Goal: Find specific page/section: Find specific page/section

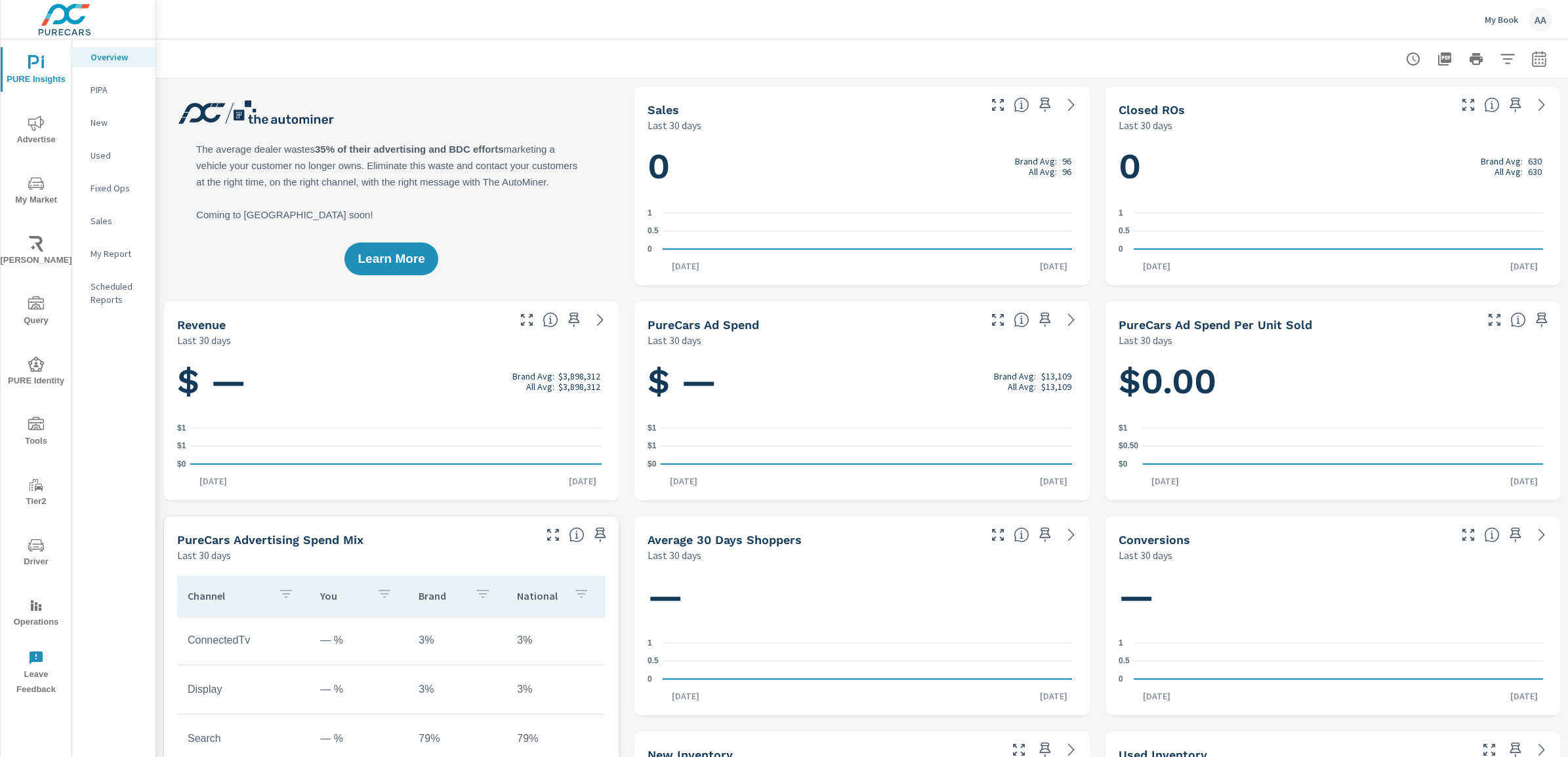
click at [1540, 25] on div "AA" at bounding box center [1540, 19] width 24 height 24
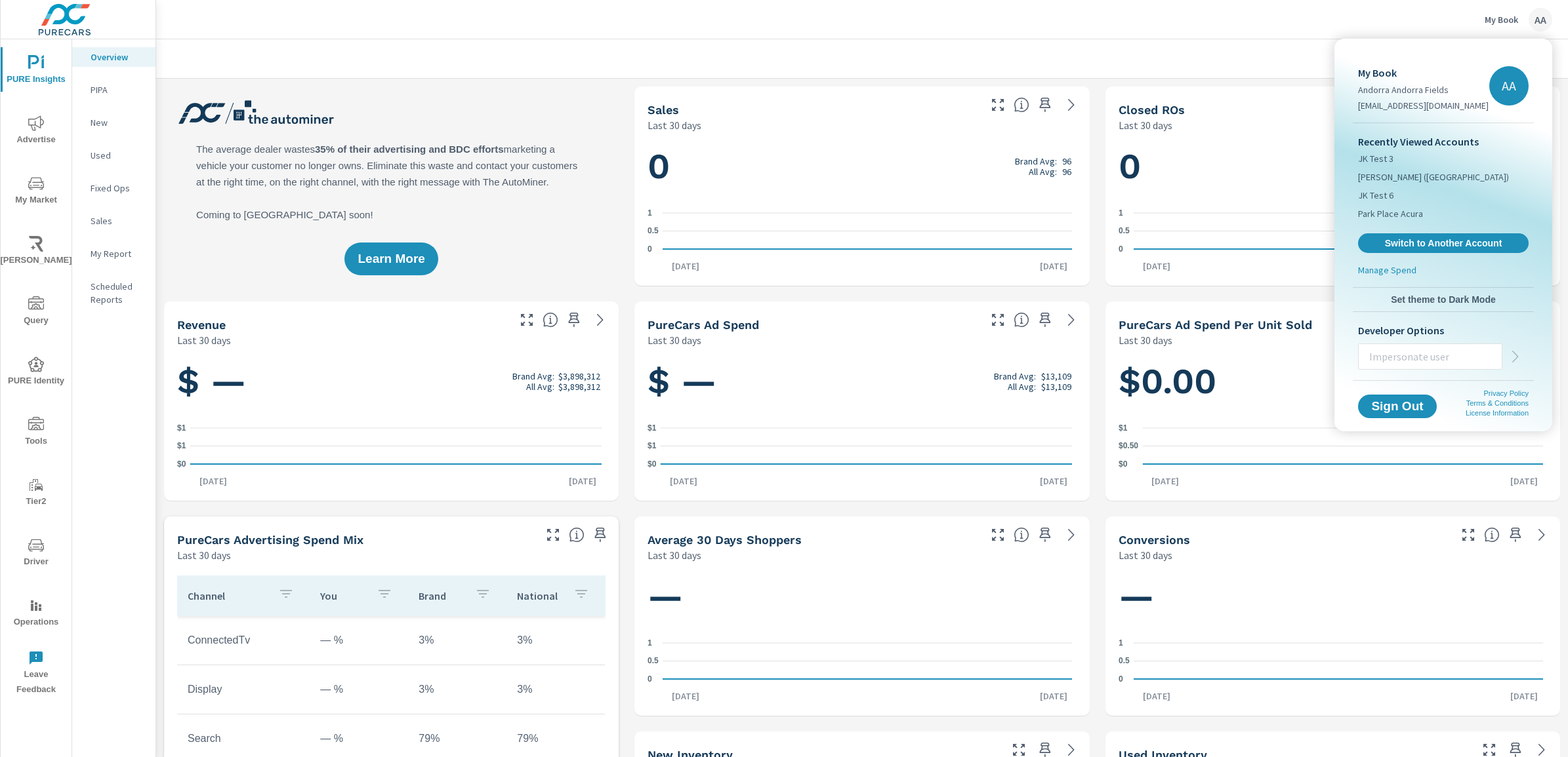
click at [1448, 364] on input "text" at bounding box center [1430, 356] width 143 height 34
type input "taylorw@purecars.com"
click at [1513, 356] on icon "button" at bounding box center [1515, 356] width 16 height 16
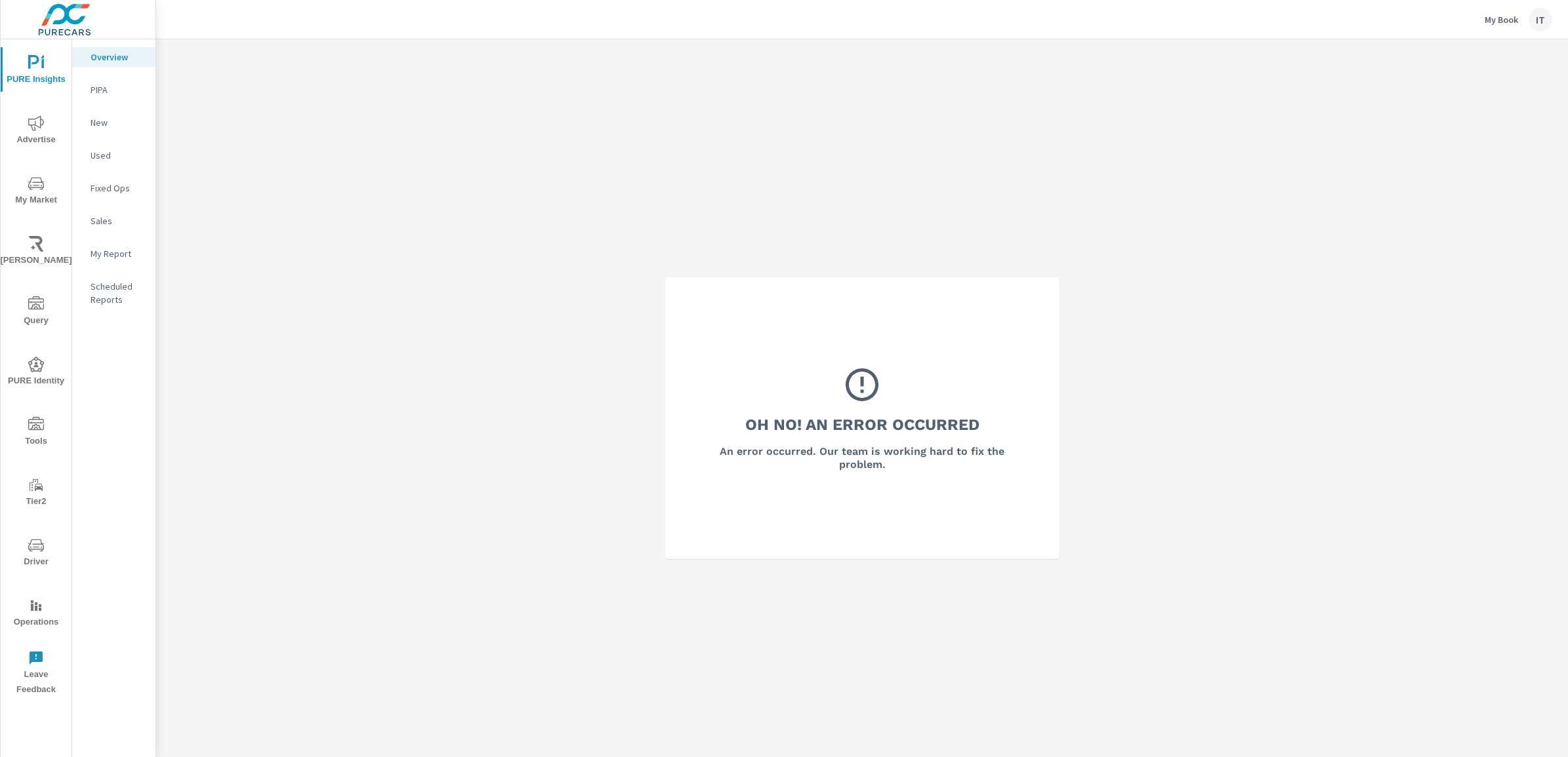
click at [1500, 23] on p "My Book" at bounding box center [1501, 19] width 33 height 12
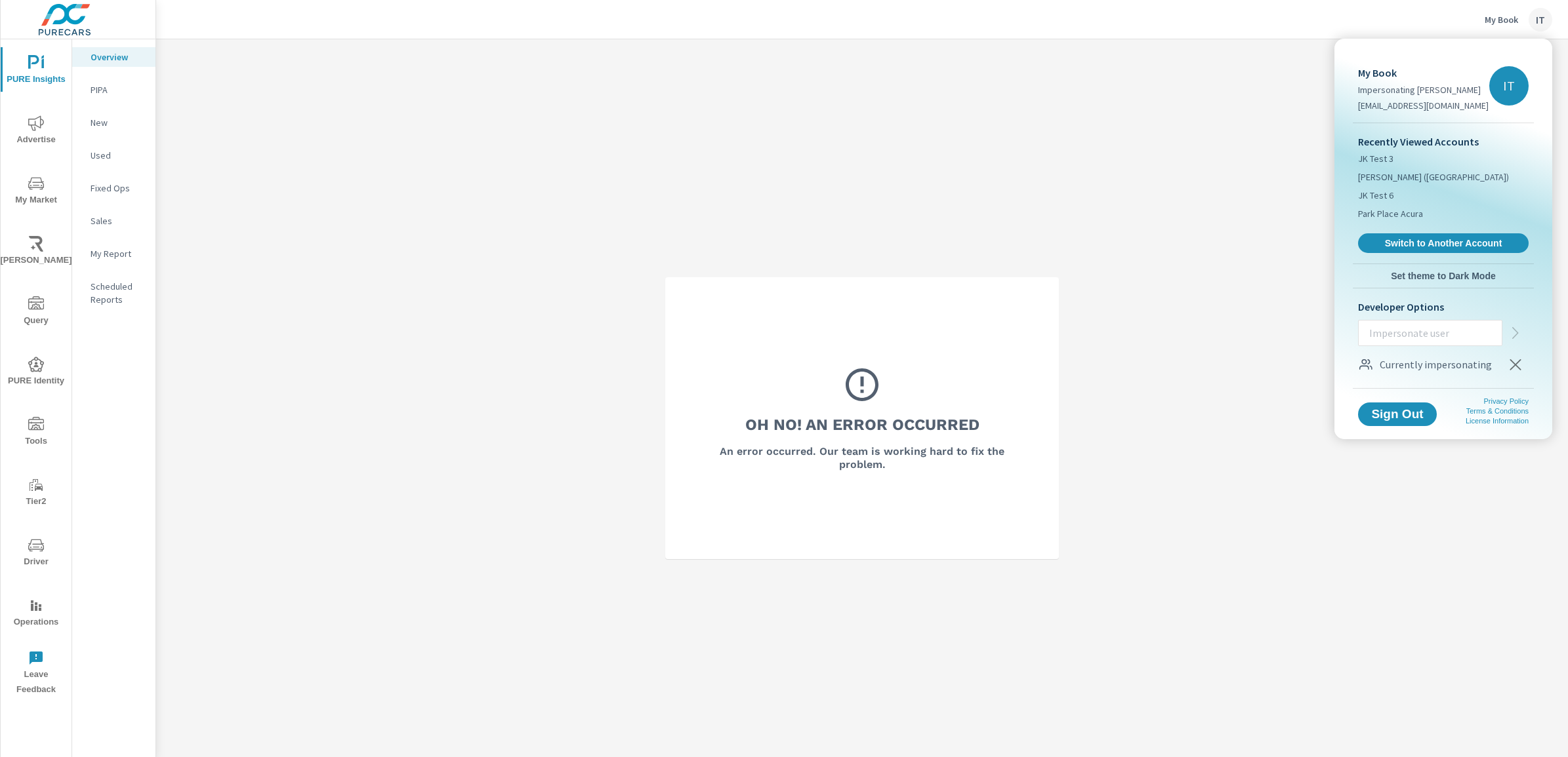
click at [1206, 213] on div at bounding box center [784, 378] width 1568 height 757
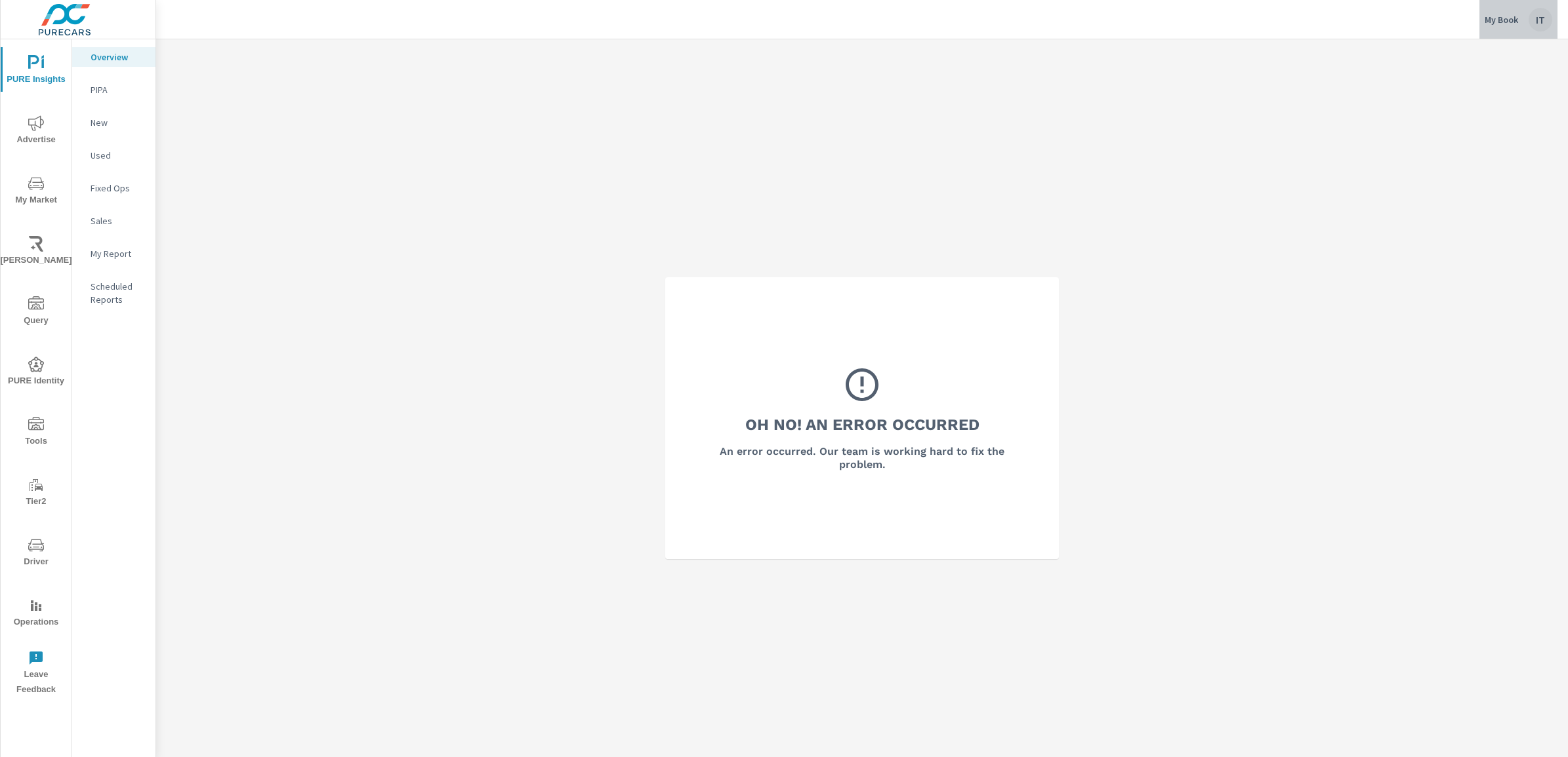
click at [1500, 17] on p "My Book" at bounding box center [1501, 19] width 33 height 12
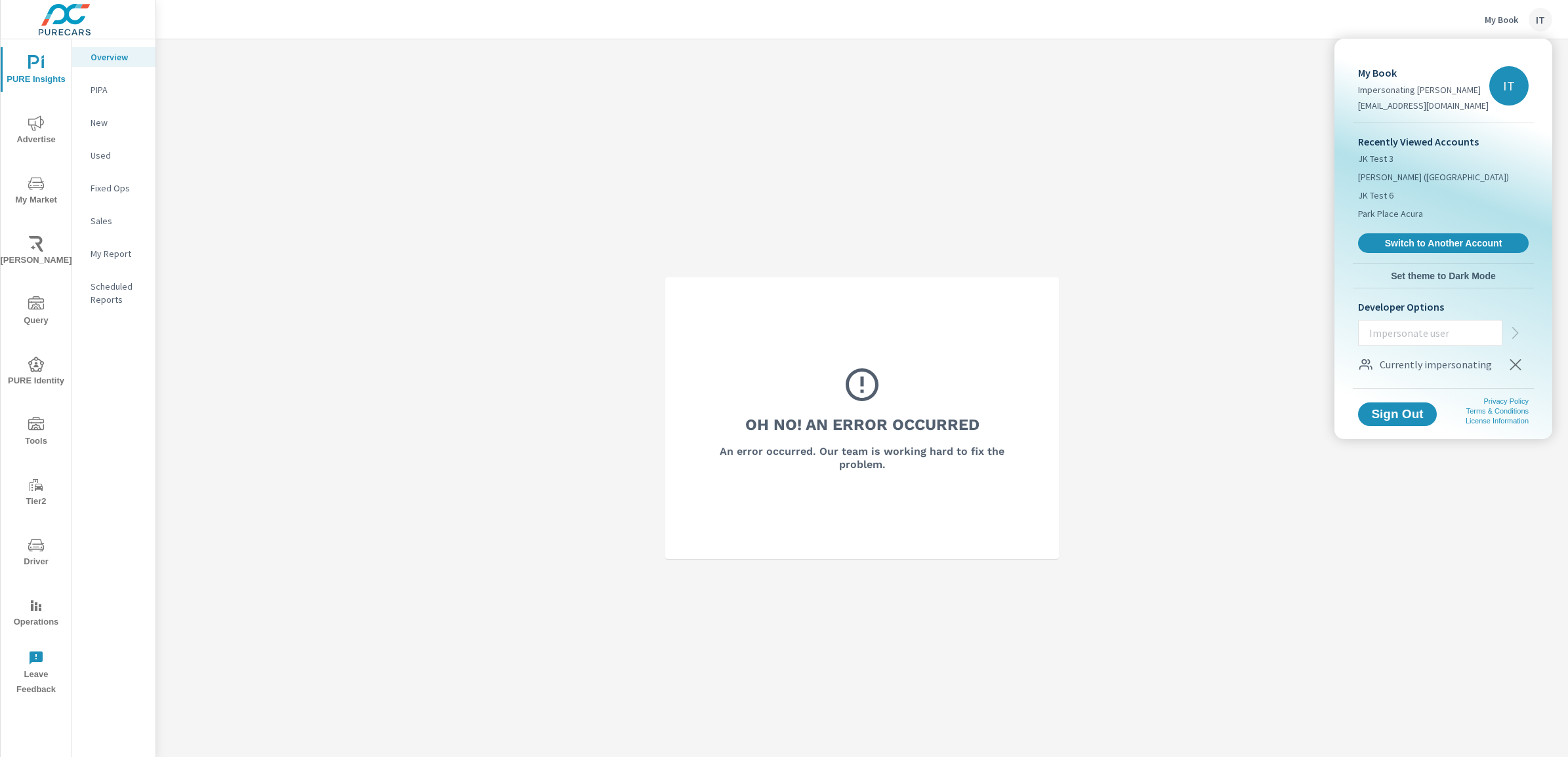
click at [1103, 152] on div at bounding box center [784, 378] width 1568 height 757
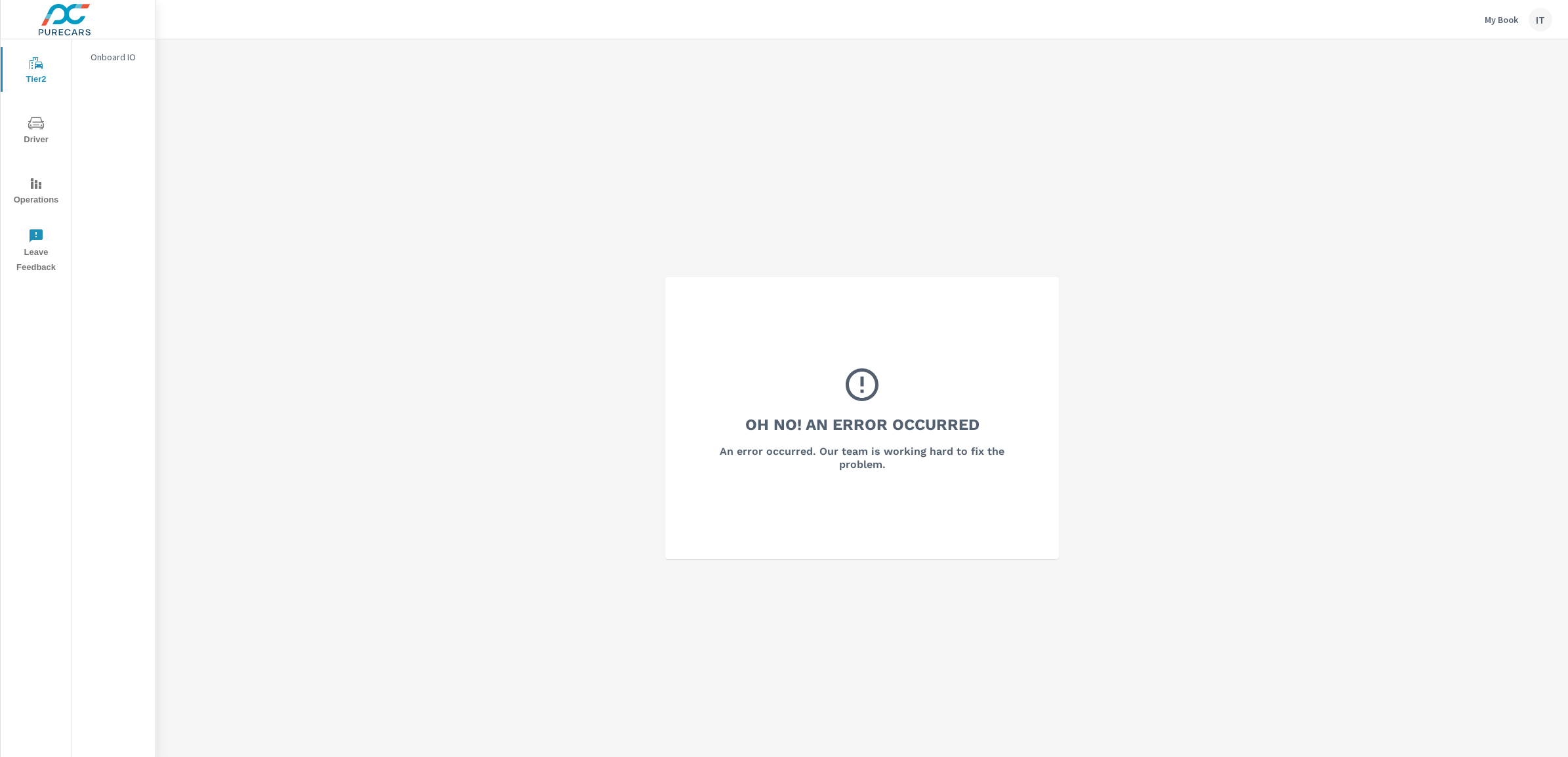
click at [1539, 24] on div "IT" at bounding box center [1540, 19] width 24 height 24
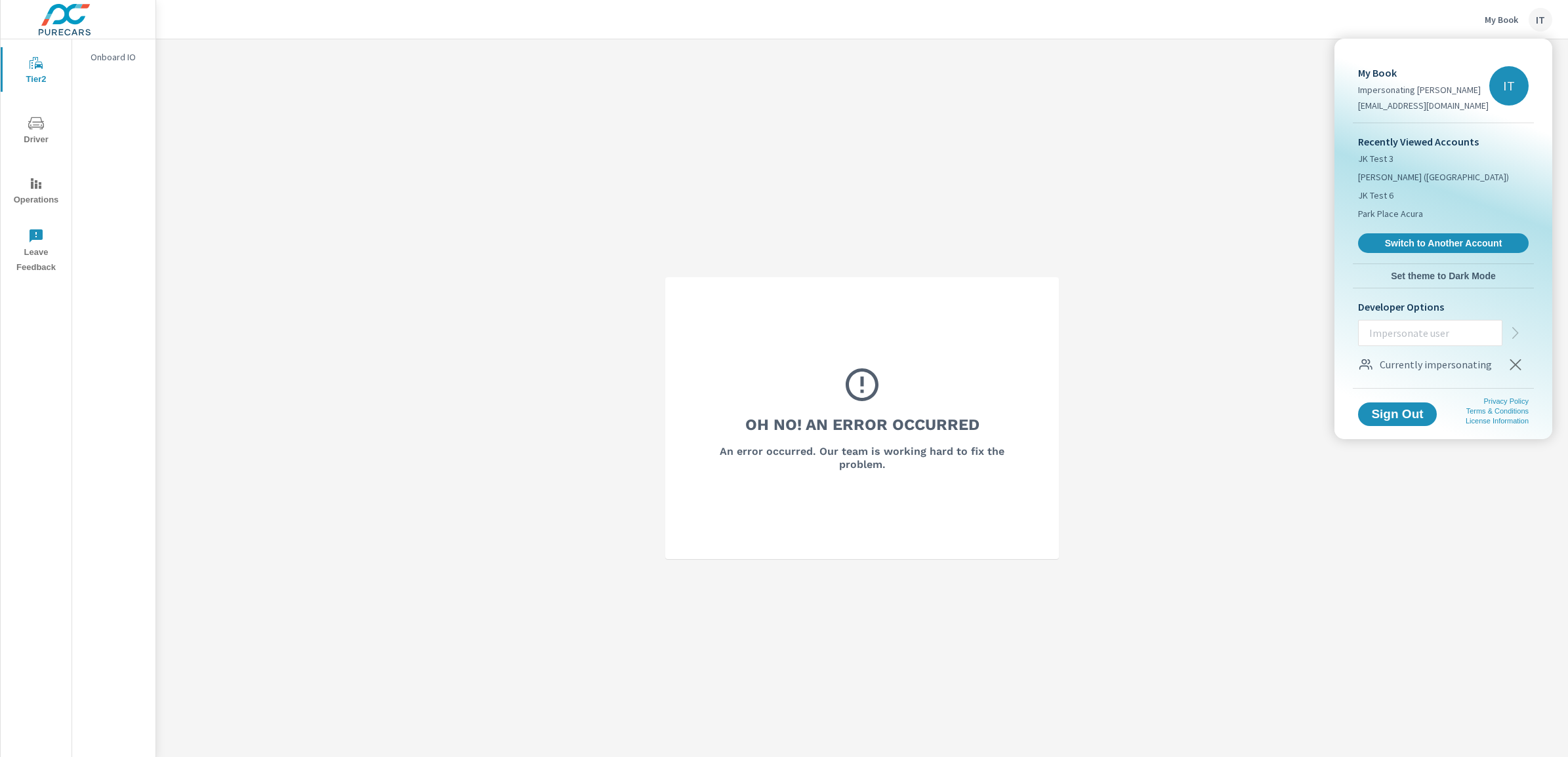
click at [1153, 138] on div at bounding box center [784, 378] width 1568 height 757
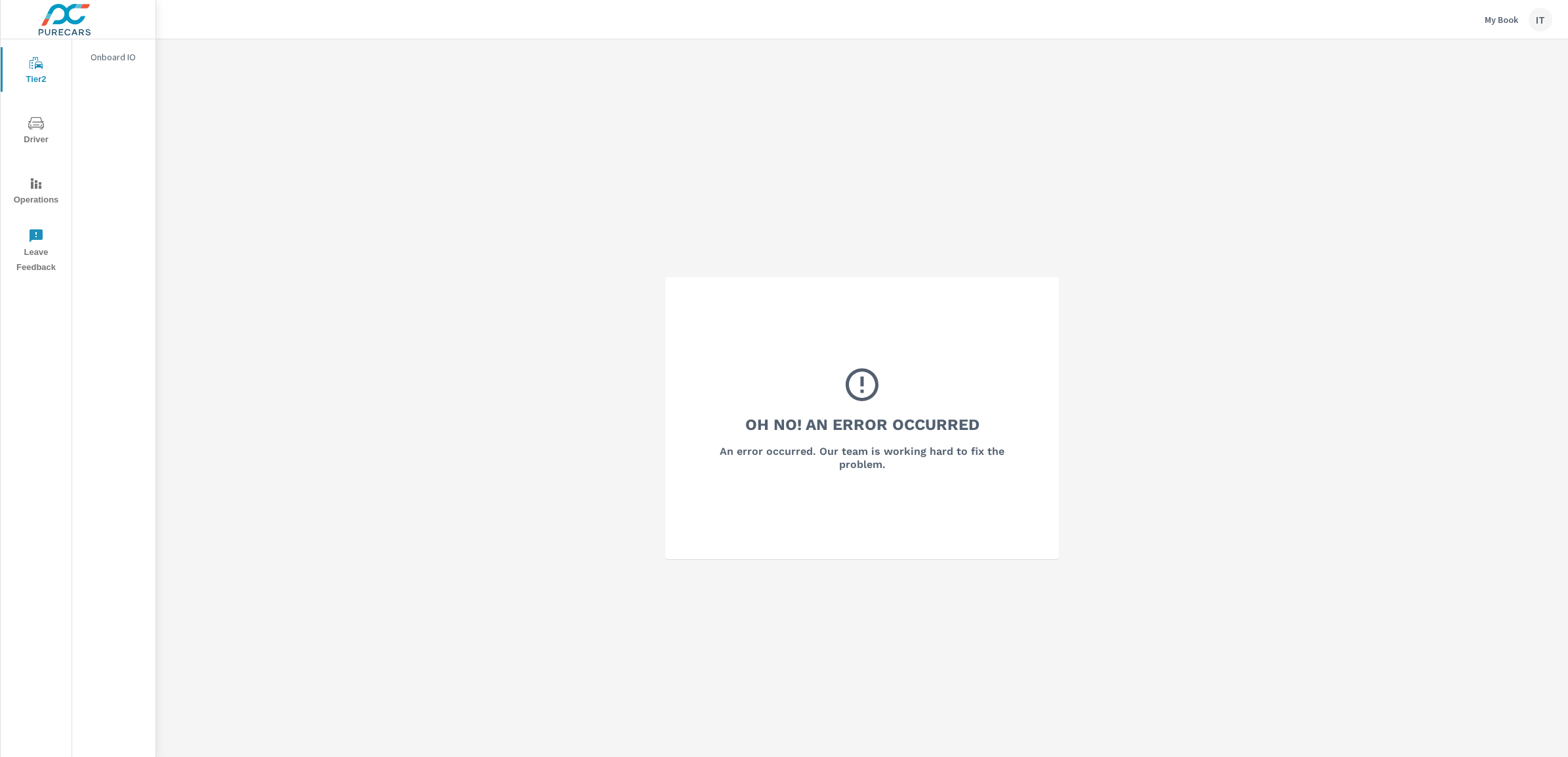
click at [1536, 21] on div "IT" at bounding box center [1540, 19] width 24 height 24
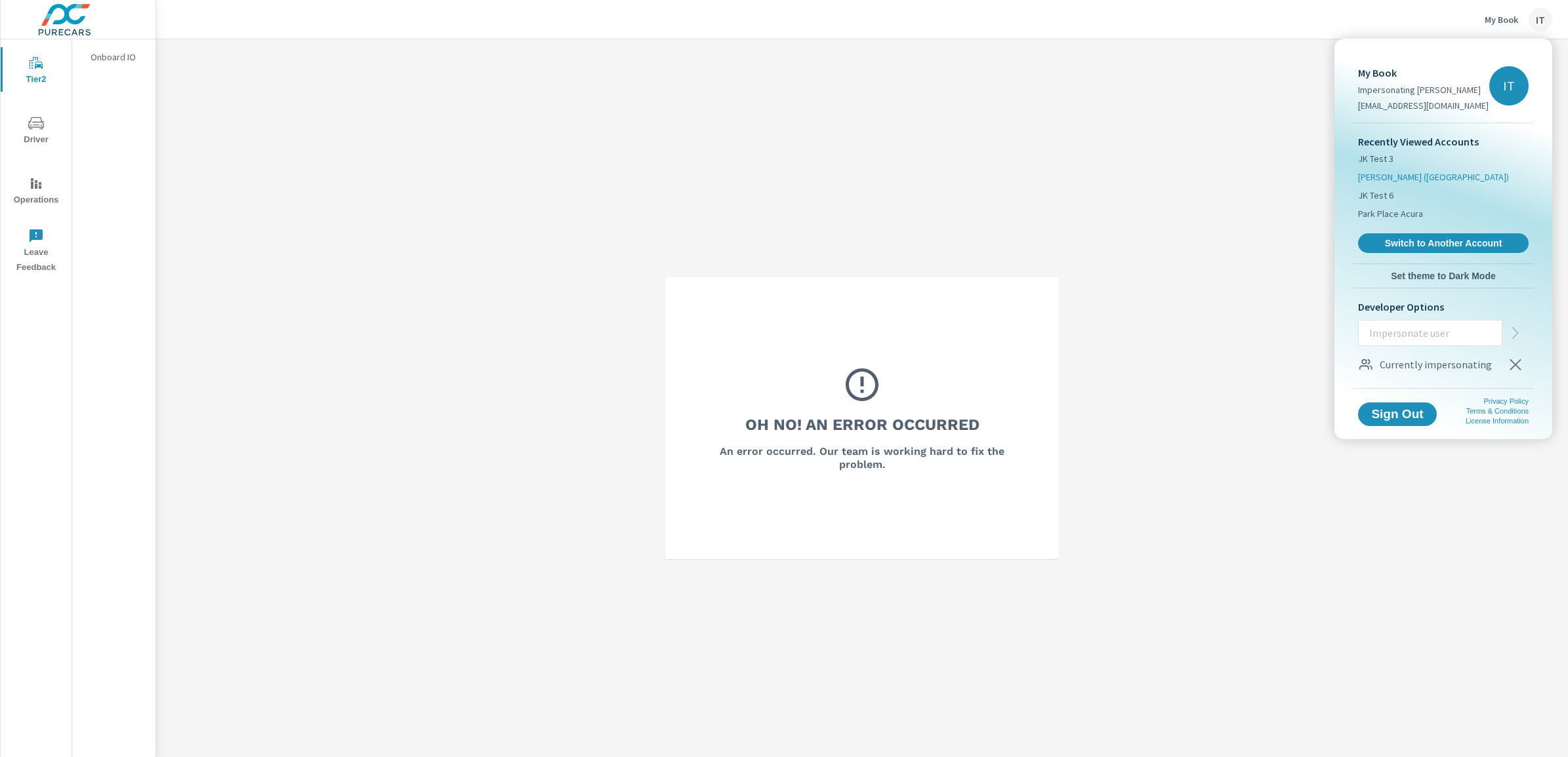
click at [1391, 179] on span "Nalley (GA)" at bounding box center [1433, 176] width 151 height 13
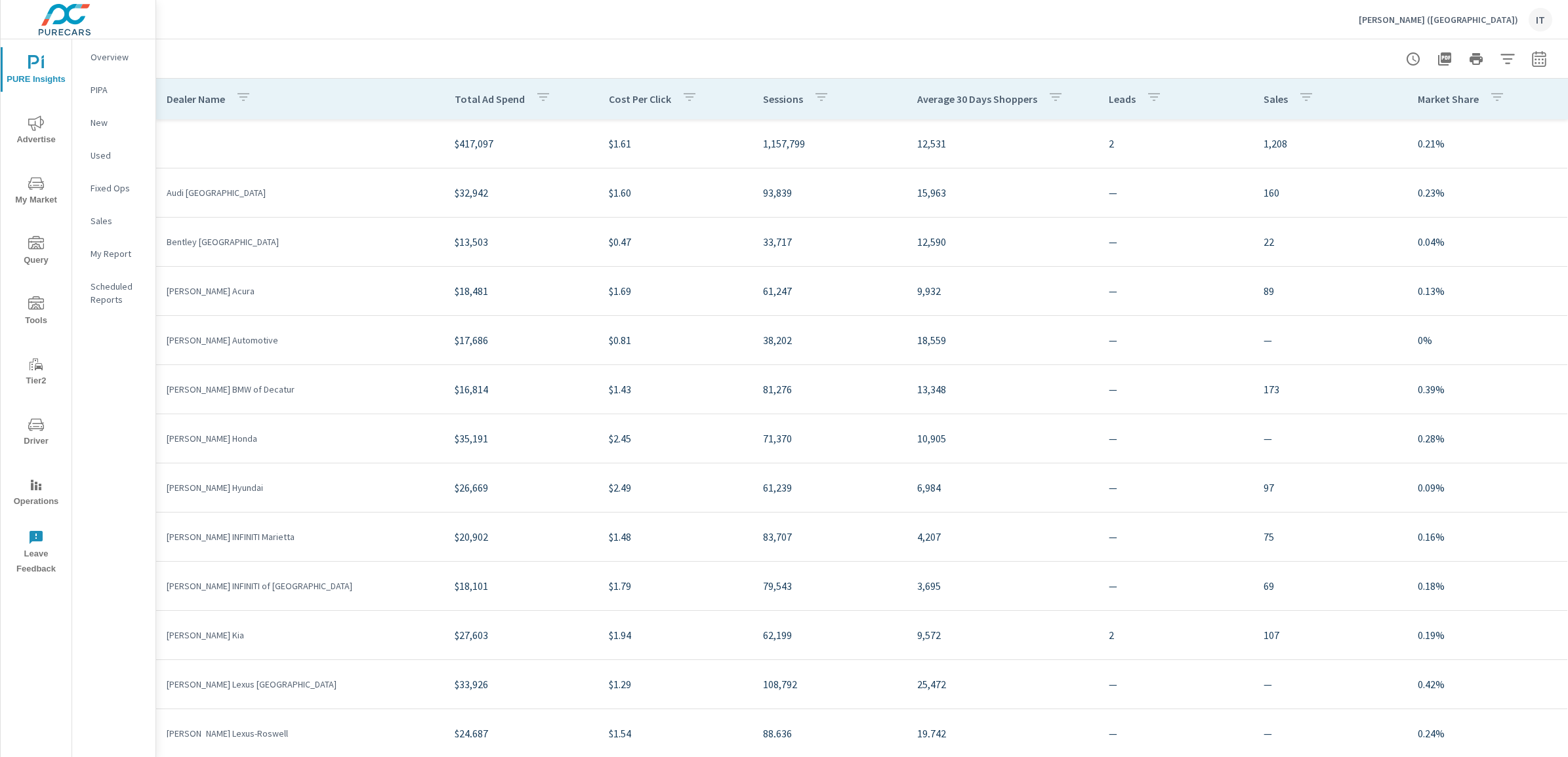
click at [1545, 17] on div "IT" at bounding box center [1540, 19] width 24 height 24
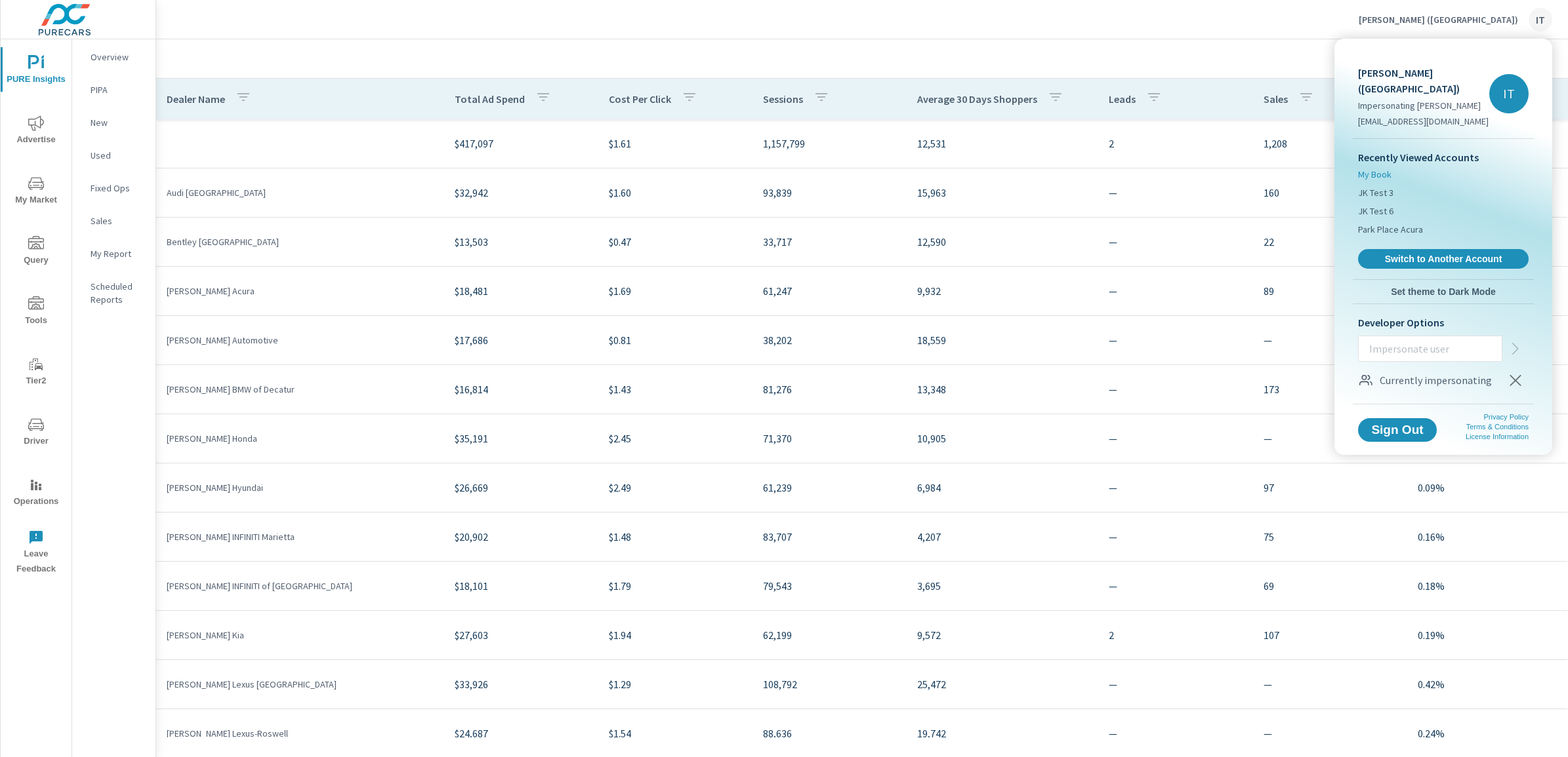
click at [1385, 168] on span "My Book" at bounding box center [1374, 174] width 33 height 13
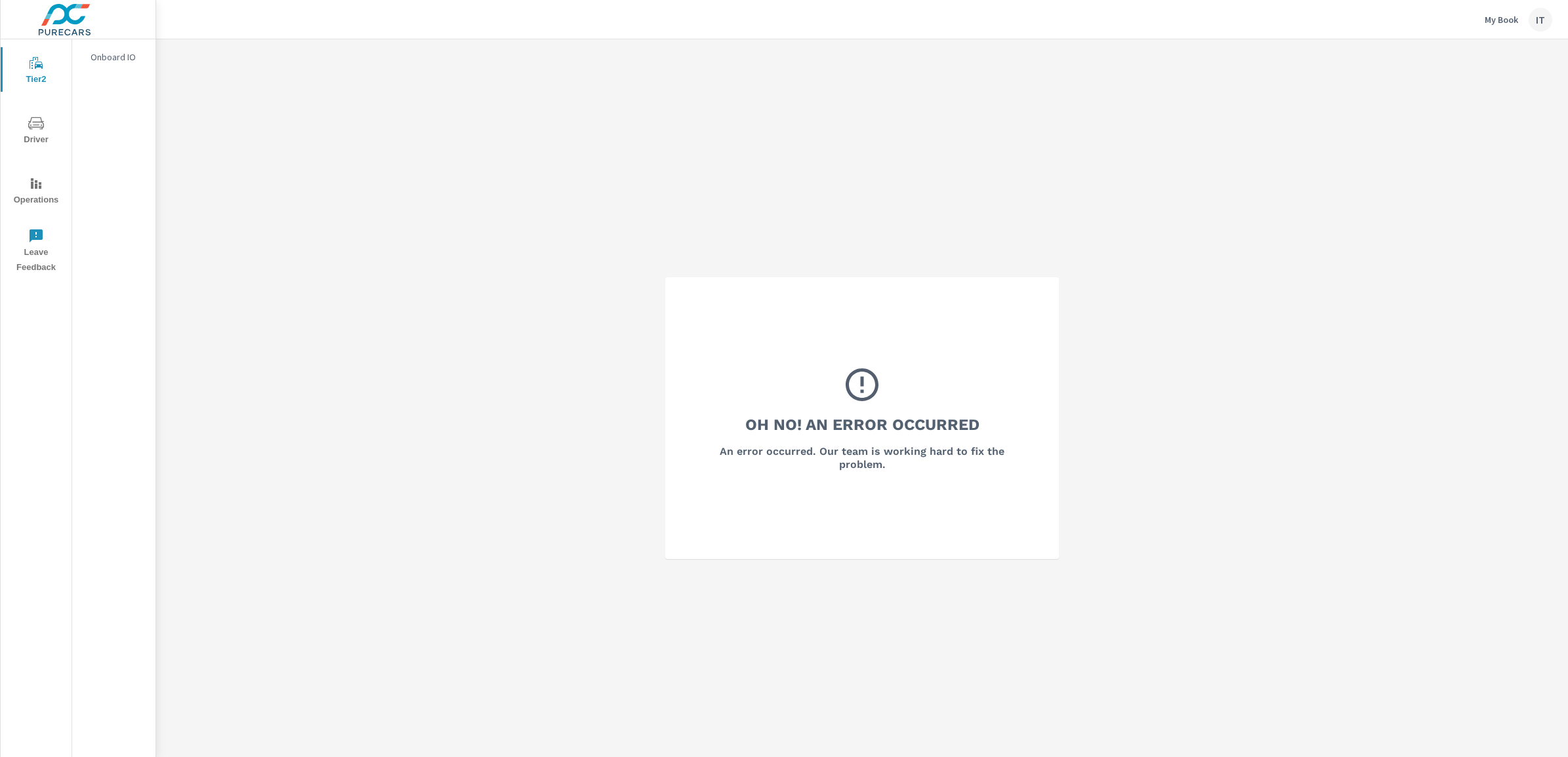
click at [1539, 14] on div "IT" at bounding box center [1540, 19] width 24 height 24
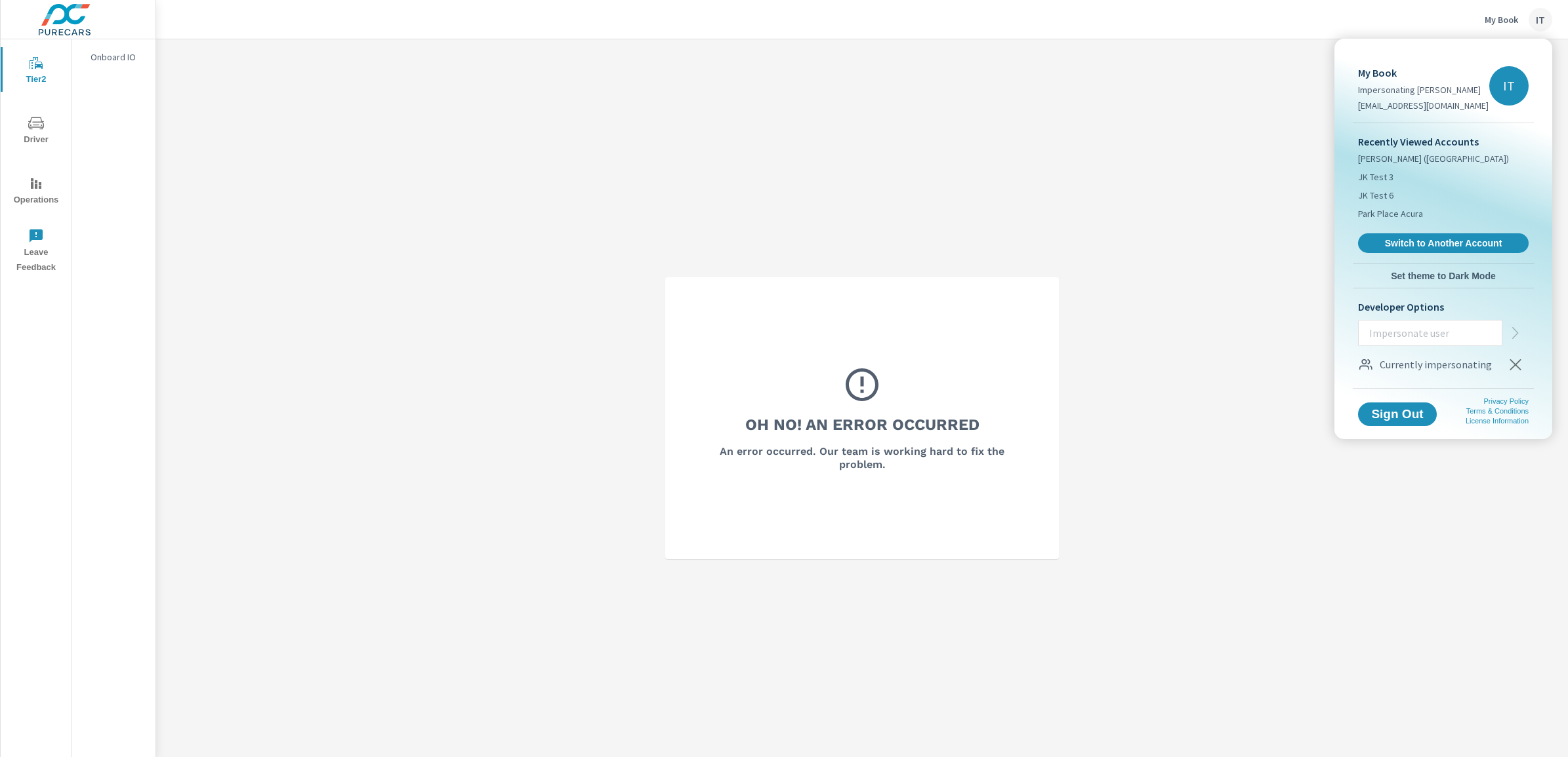
click at [1515, 371] on icon "button" at bounding box center [1515, 364] width 16 height 16
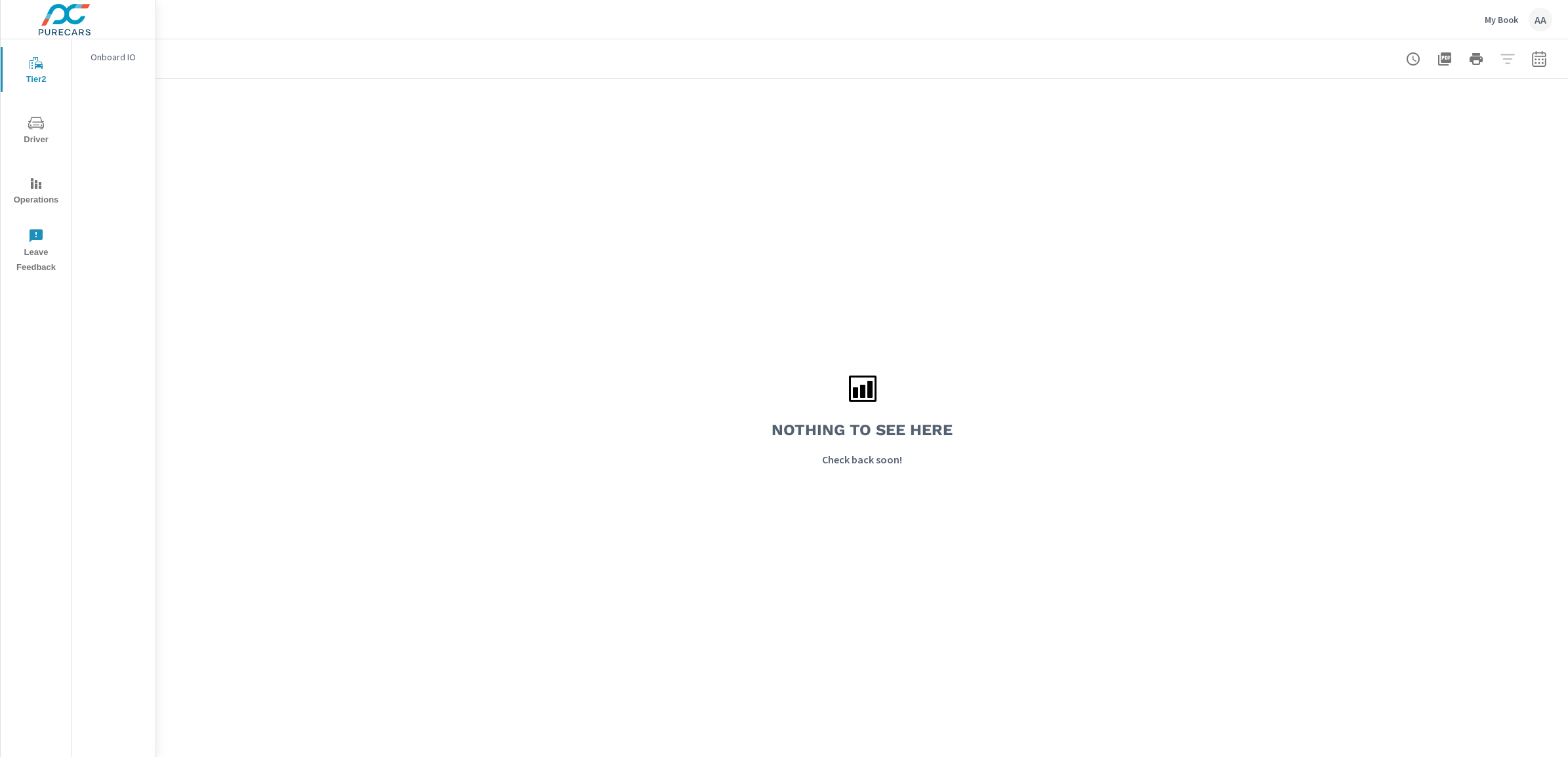
click at [1530, 17] on div "AA" at bounding box center [1540, 19] width 24 height 24
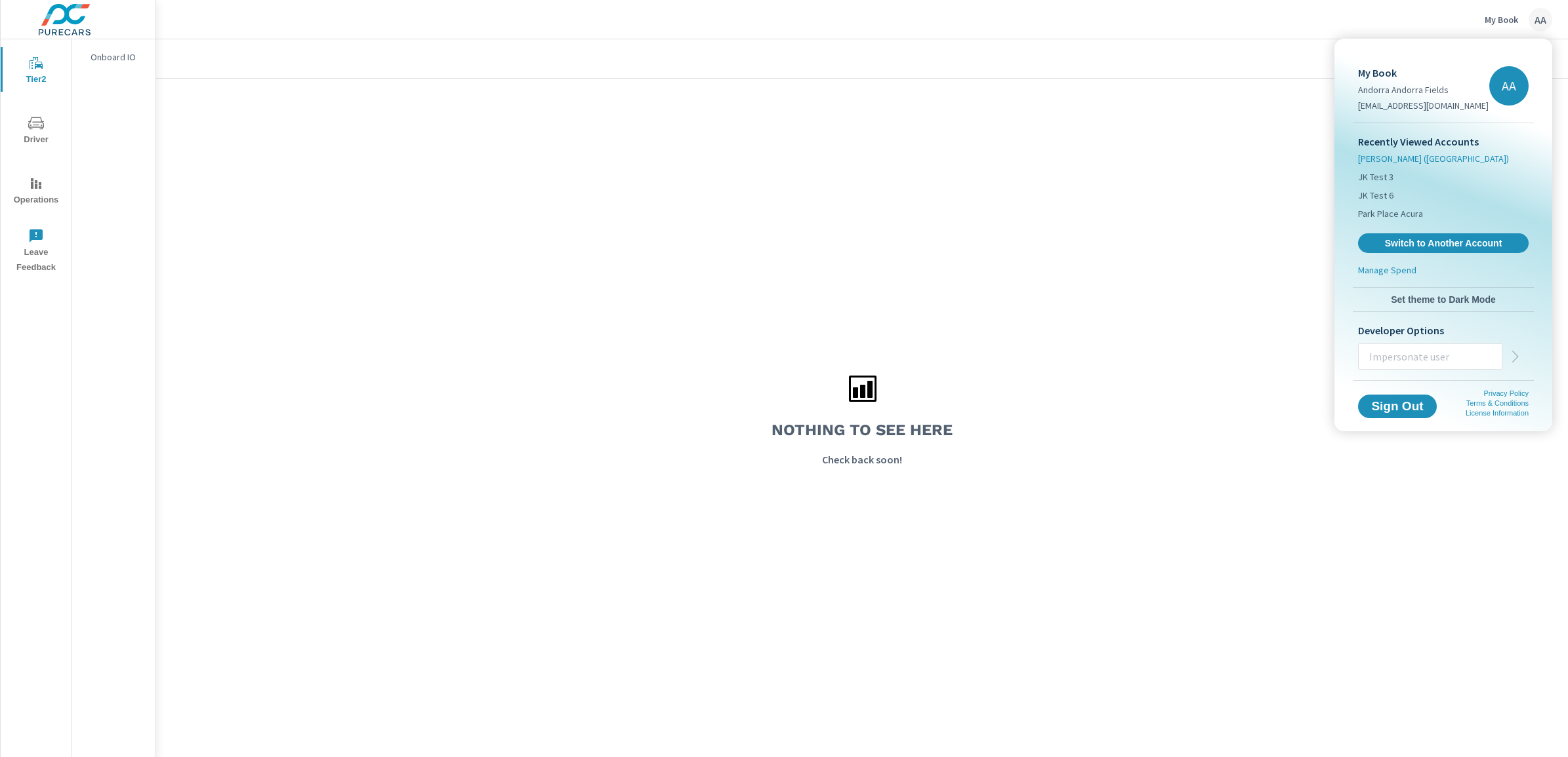
click at [1388, 158] on span "Nalley (GA)" at bounding box center [1433, 158] width 151 height 13
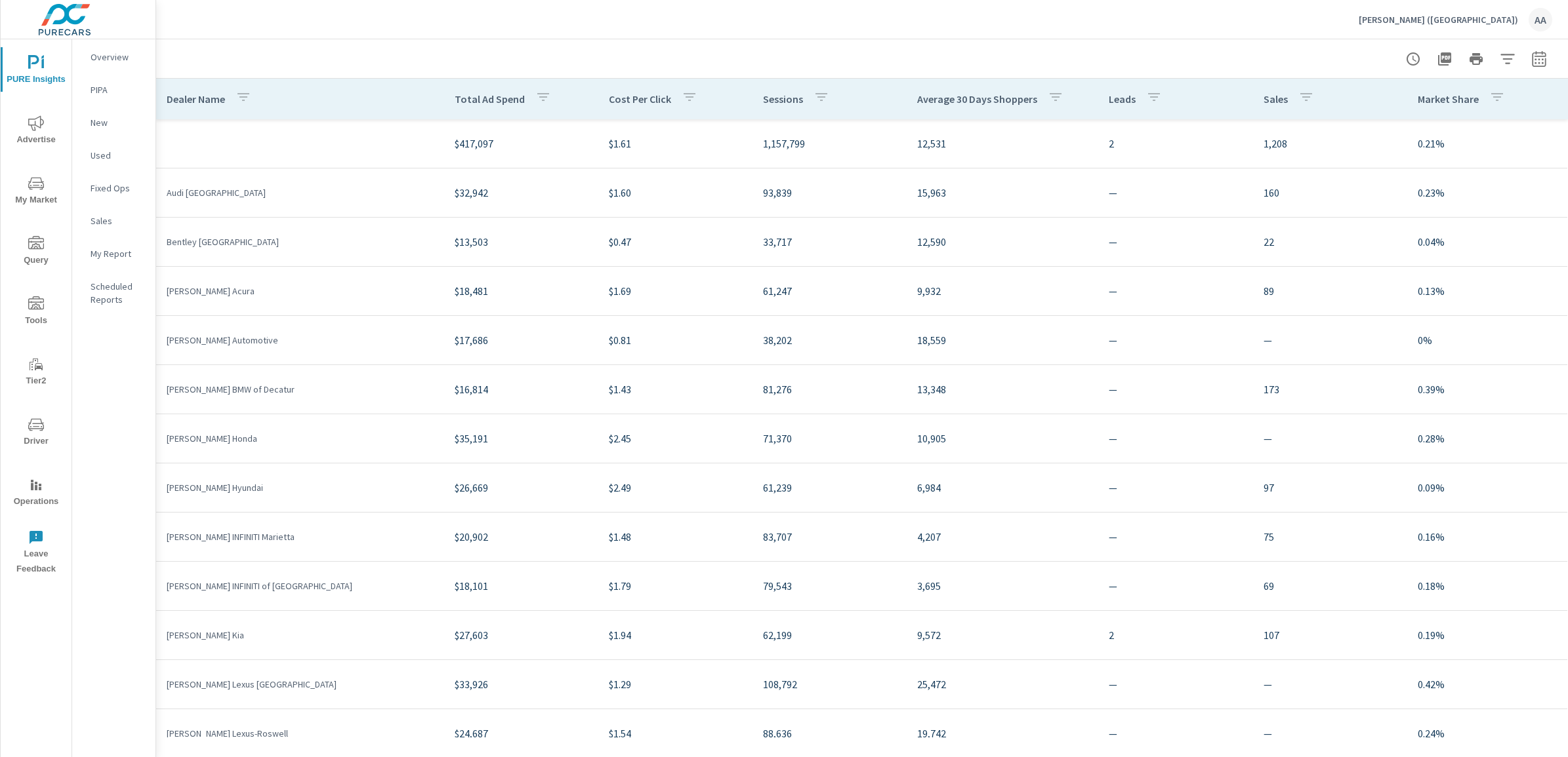
click at [1533, 21] on div "AA" at bounding box center [1540, 19] width 24 height 24
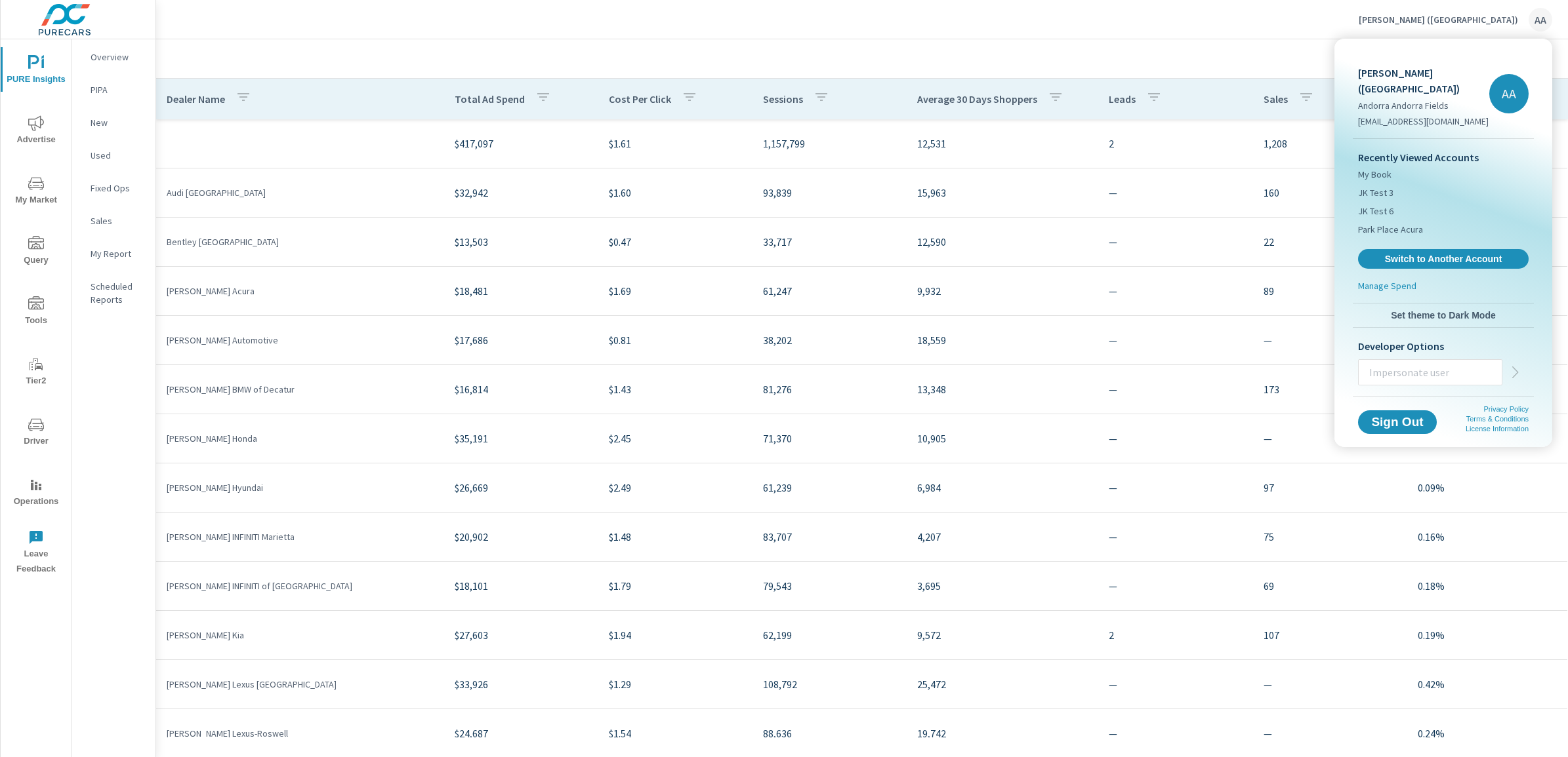
click at [1437, 361] on input "text" at bounding box center [1430, 372] width 143 height 34
click at [51, 66] on div at bounding box center [784, 378] width 1568 height 757
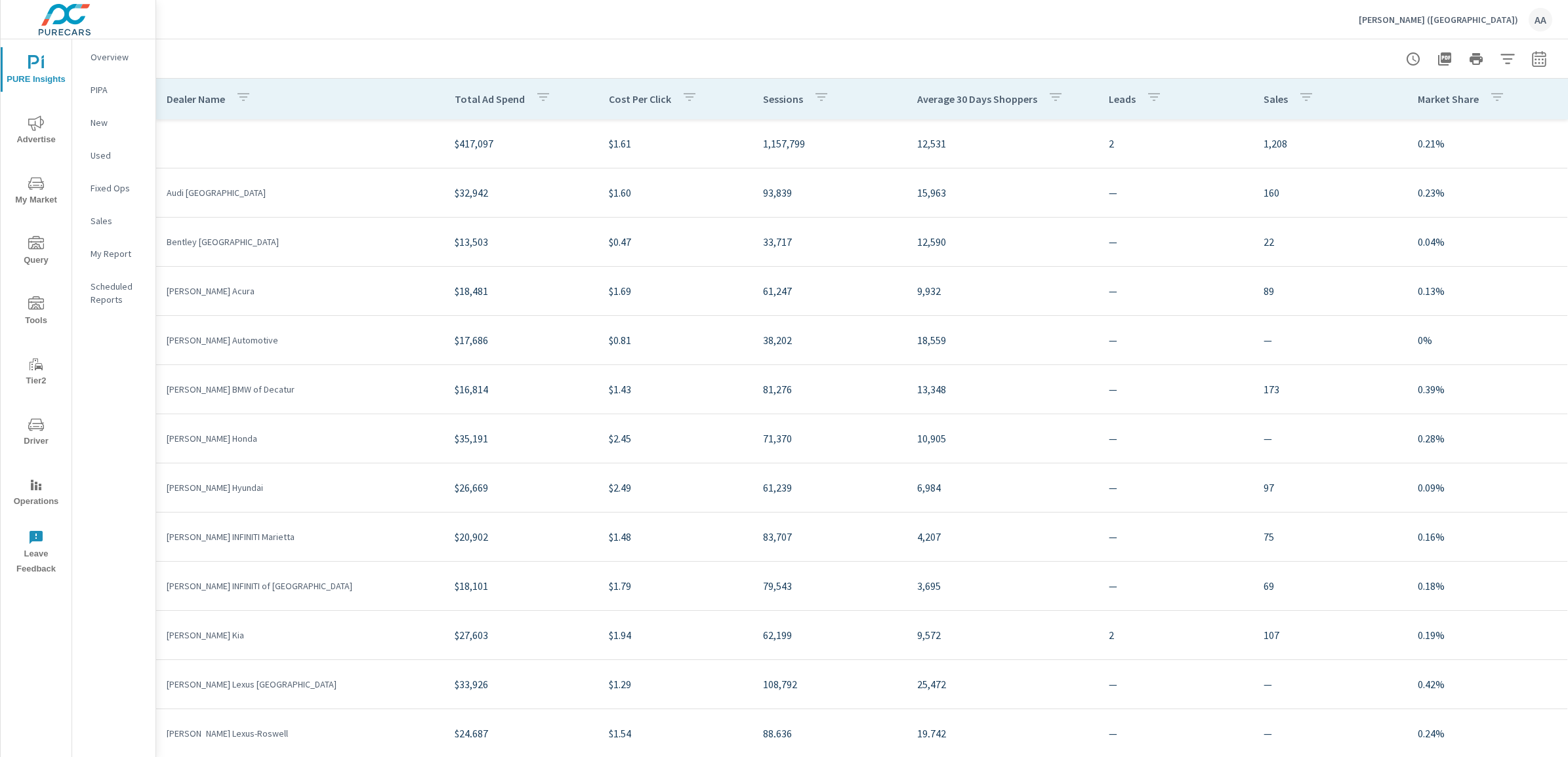
click at [35, 66] on icon "nav menu" at bounding box center [36, 63] width 16 height 16
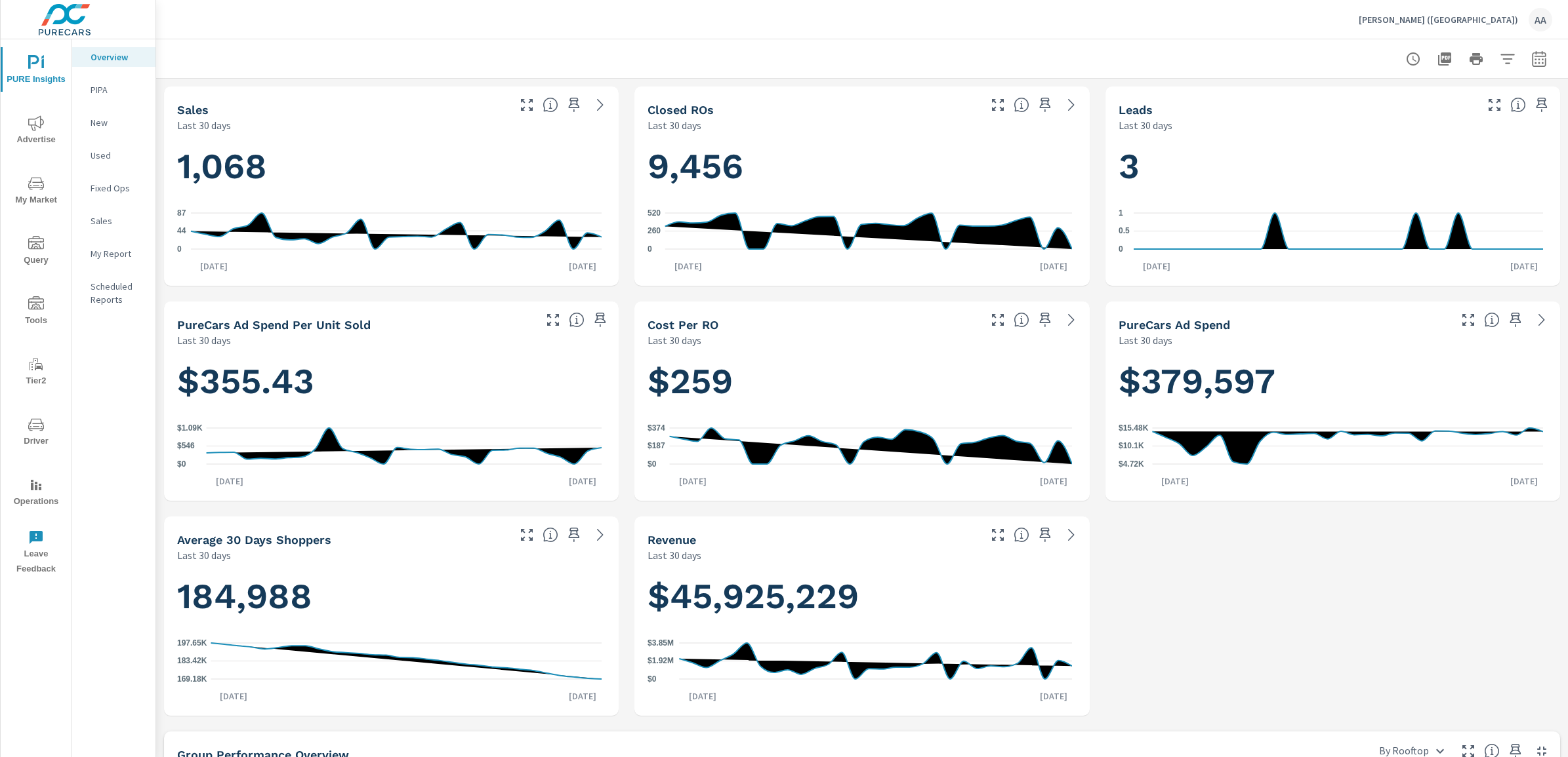
click at [1551, 24] on div "Nalley (GA) AA" at bounding box center [1455, 19] width 194 height 24
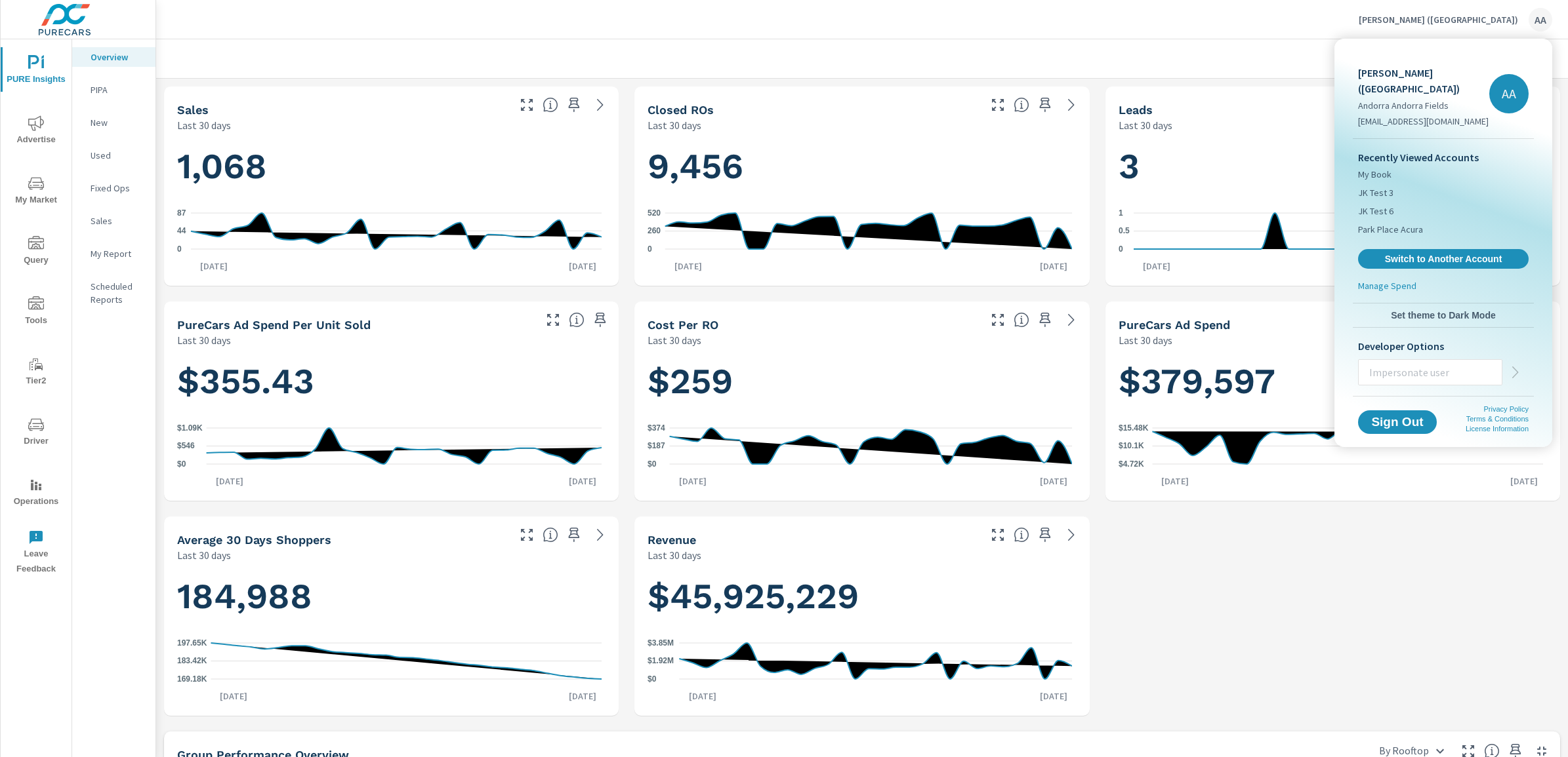
click at [1408, 362] on input "text" at bounding box center [1430, 372] width 143 height 34
type input "t"
type input "carleyp@purecars.com"
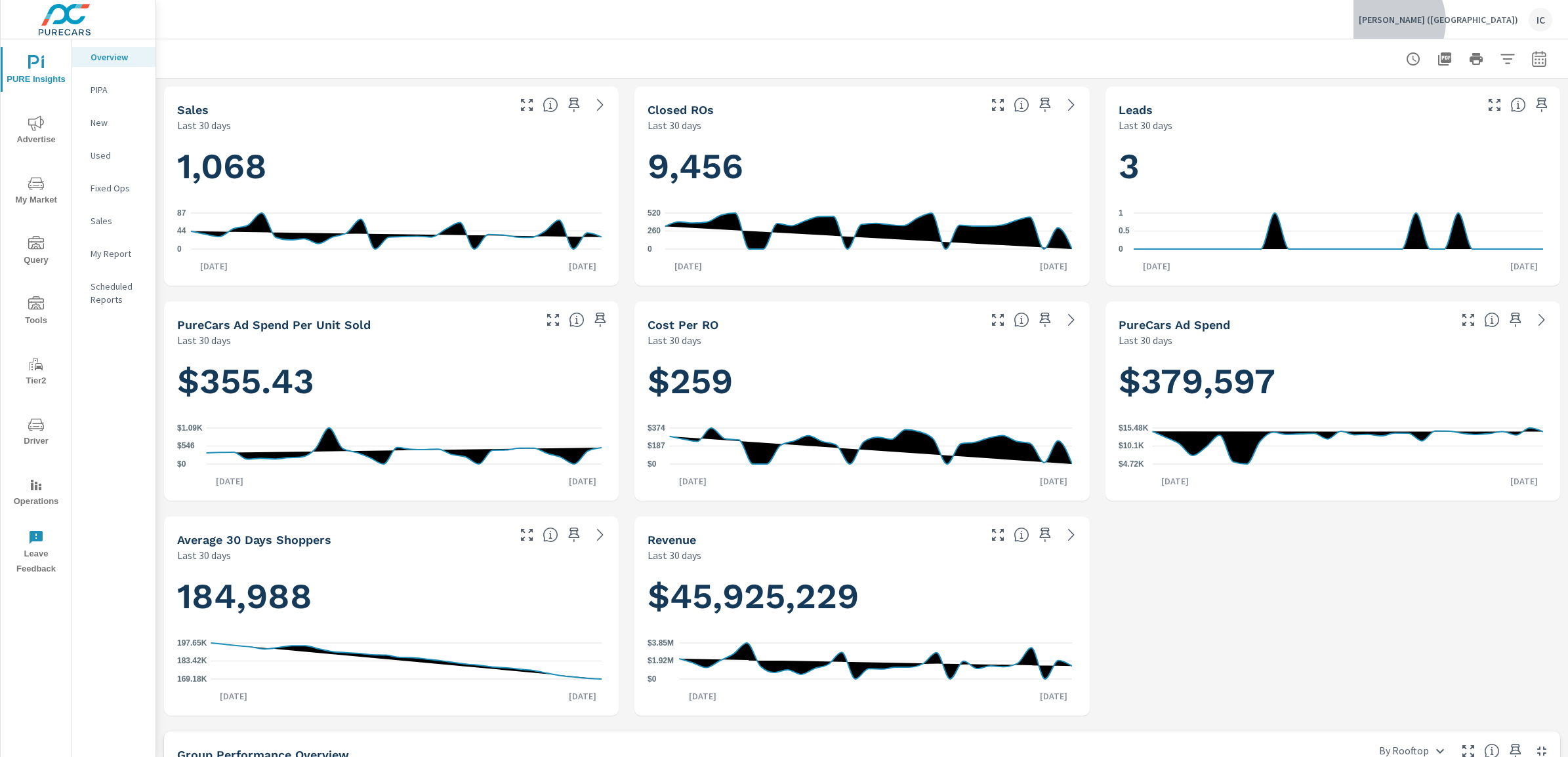
click at [1499, 21] on p "Nalley (GA)" at bounding box center [1438, 19] width 159 height 12
